Goal: Transaction & Acquisition: Purchase product/service

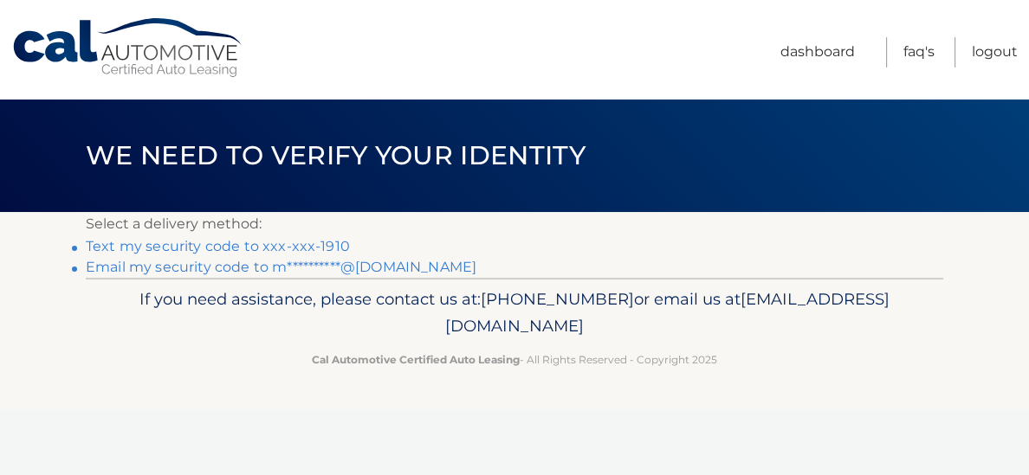
click at [297, 249] on link "Text my security code to xxx-xxx-1910" at bounding box center [218, 246] width 264 height 16
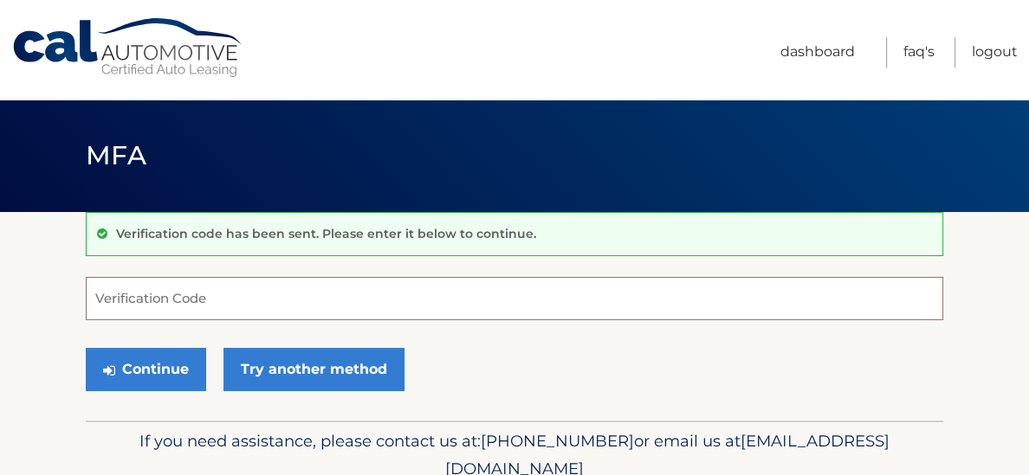
click at [188, 294] on input "Verification Code" at bounding box center [514, 298] width 857 height 43
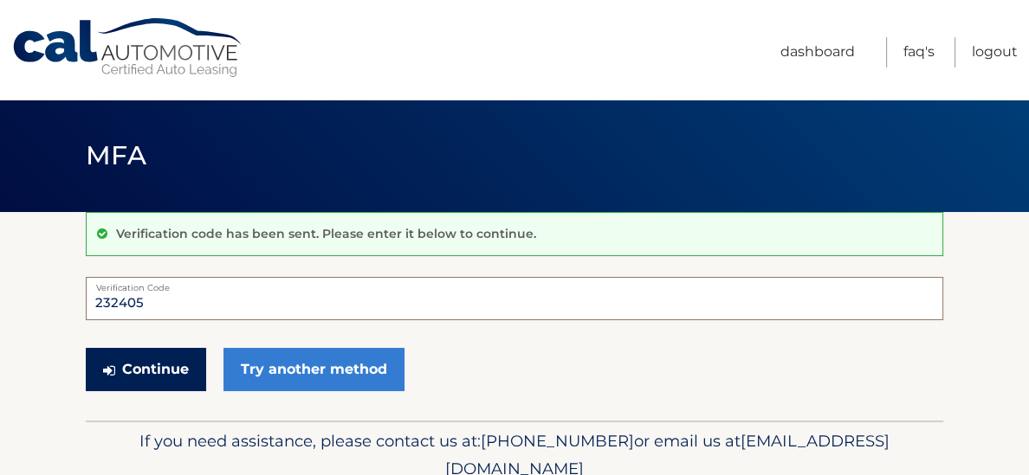
type input "232405"
click at [131, 375] on button "Continue" at bounding box center [146, 369] width 120 height 43
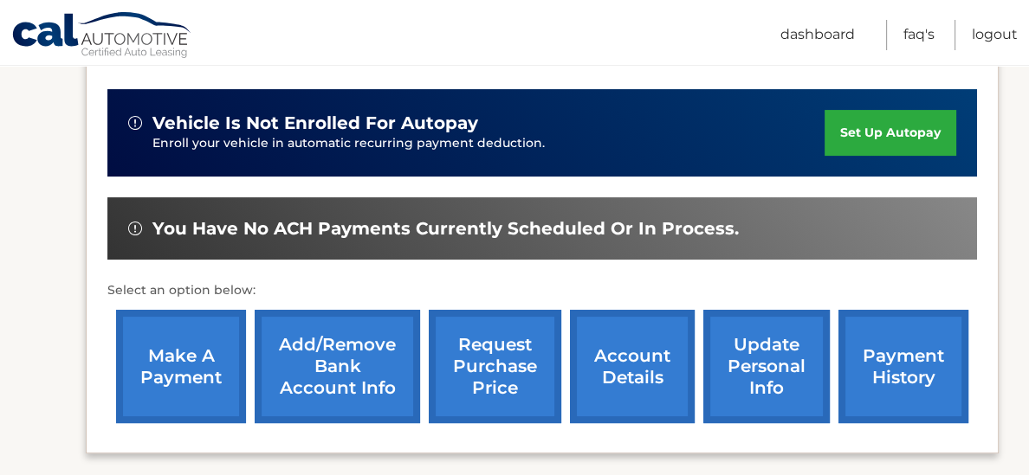
scroll to position [411, 0]
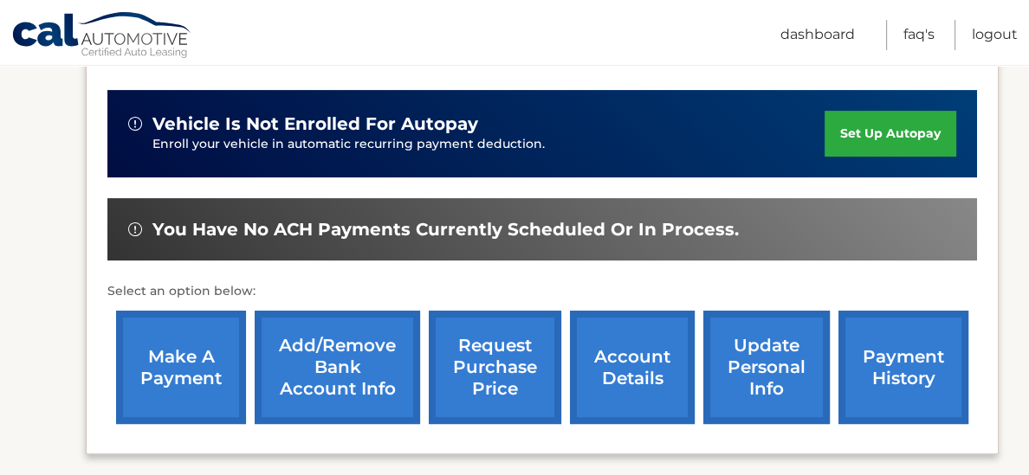
click at [184, 360] on link "make a payment" at bounding box center [181, 367] width 130 height 113
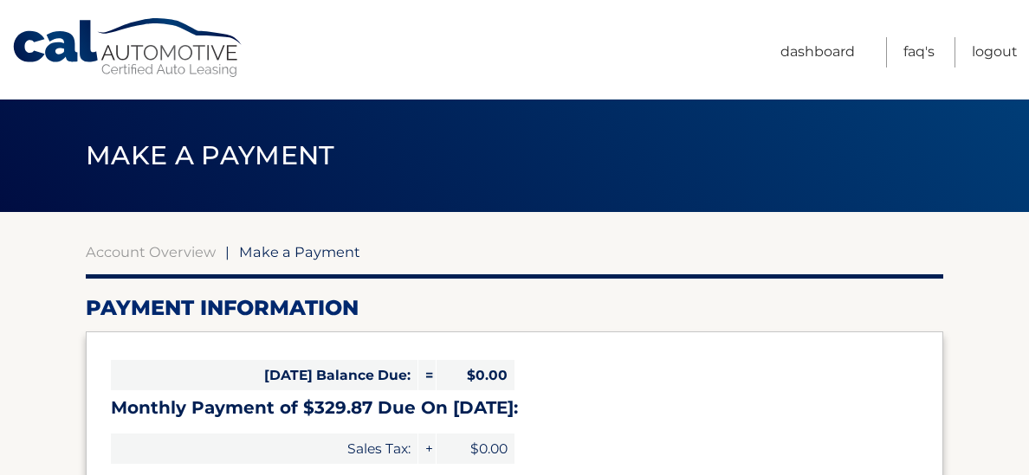
select select "Yjg2ZDVlMDItMTVkOC00ZDdjLWEzMGQtNGNhYjU2N2ViZDAw"
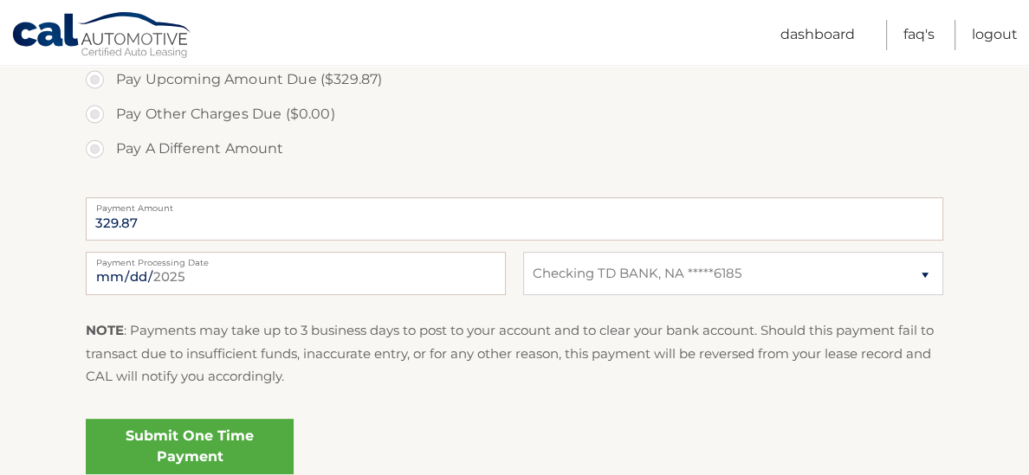
scroll to position [630, 0]
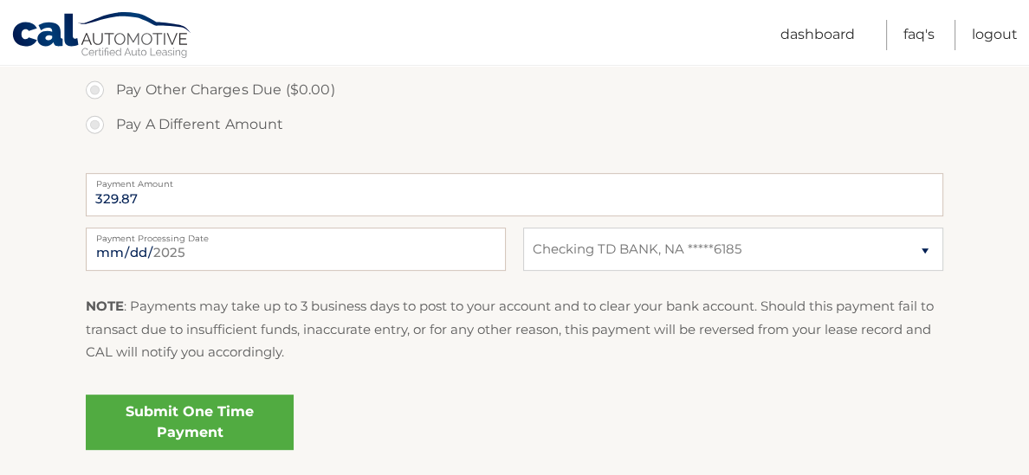
click at [184, 422] on link "Submit One Time Payment" at bounding box center [190, 422] width 208 height 55
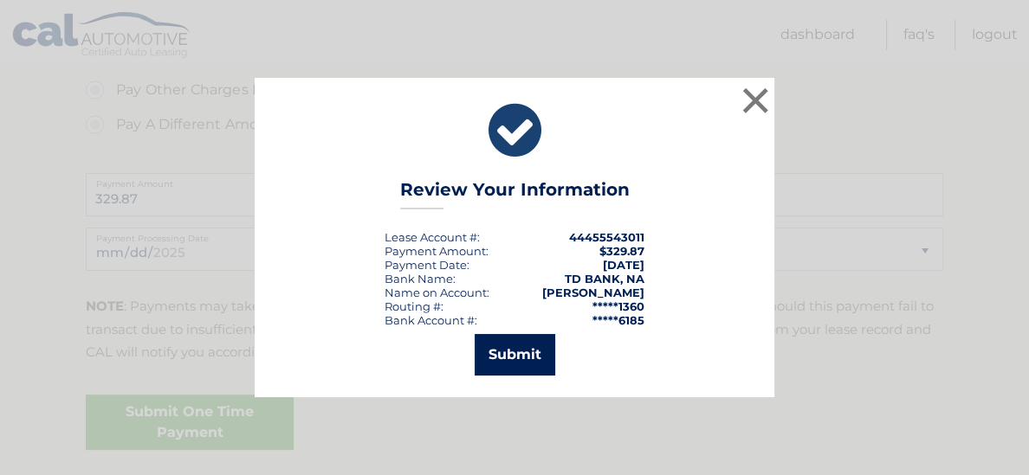
click at [503, 365] on button "Submit" at bounding box center [515, 355] width 81 height 42
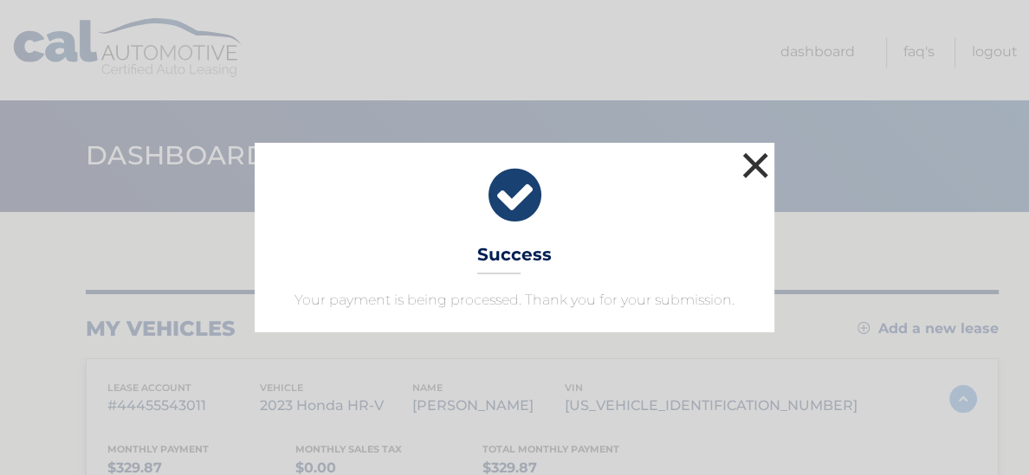
click at [762, 168] on button "×" at bounding box center [755, 165] width 35 height 35
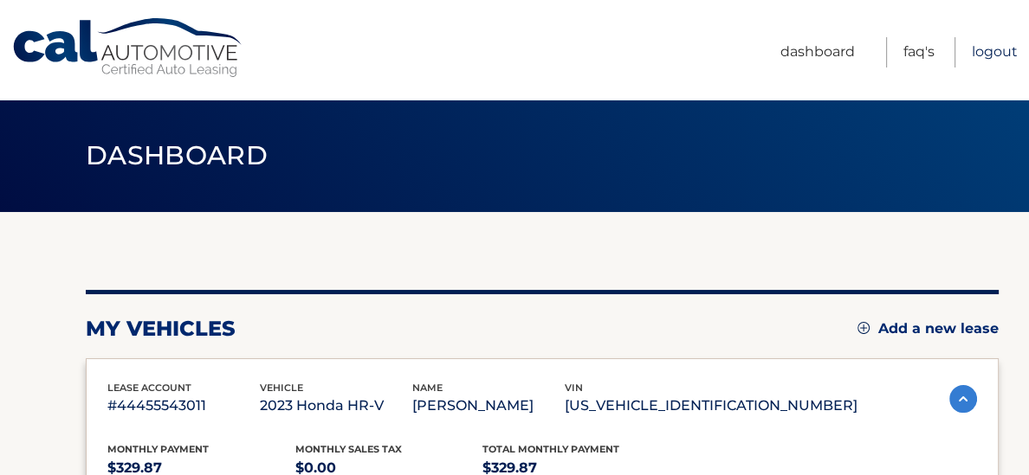
click at [985, 54] on link "Logout" at bounding box center [995, 52] width 46 height 30
